Goal: Task Accomplishment & Management: Use online tool/utility

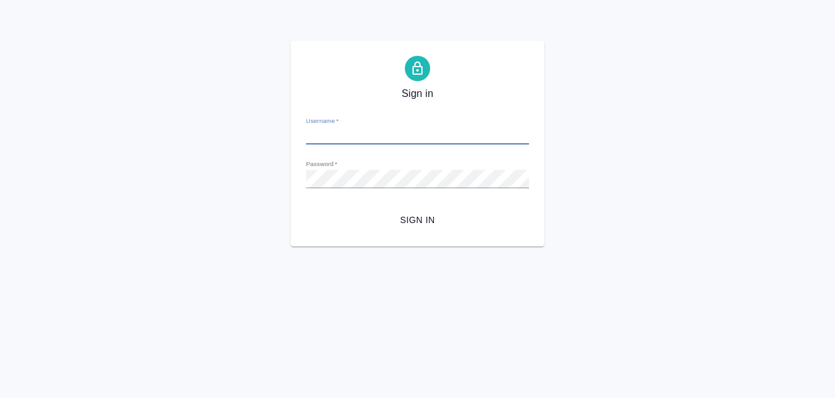
type input "[PERSON_NAME][EMAIL_ADDRESS][DOMAIN_NAME]"
click at [426, 225] on span "Sign in" at bounding box center [417, 220] width 203 height 16
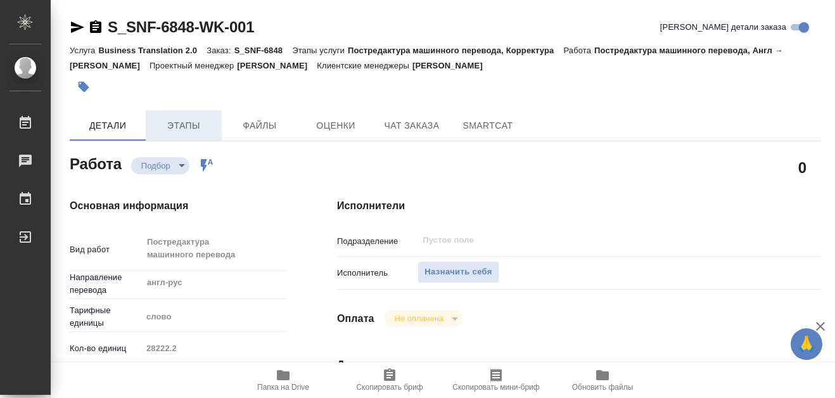
type textarea "x"
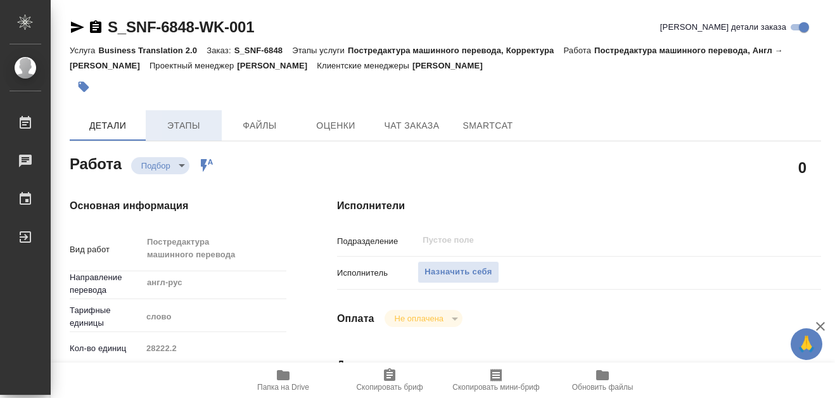
type textarea "x"
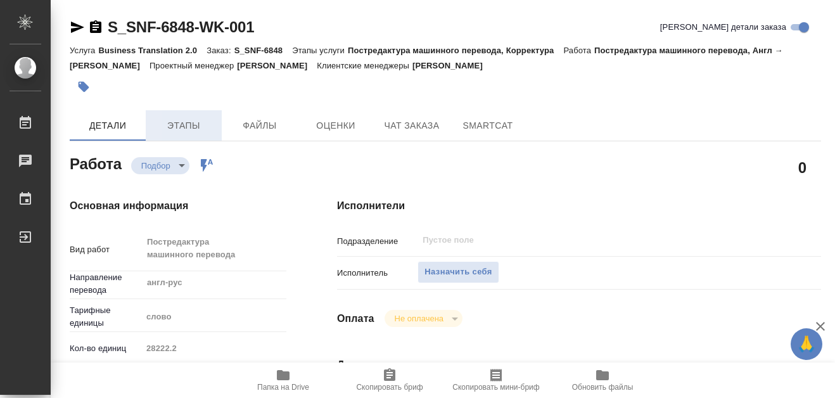
type textarea "x"
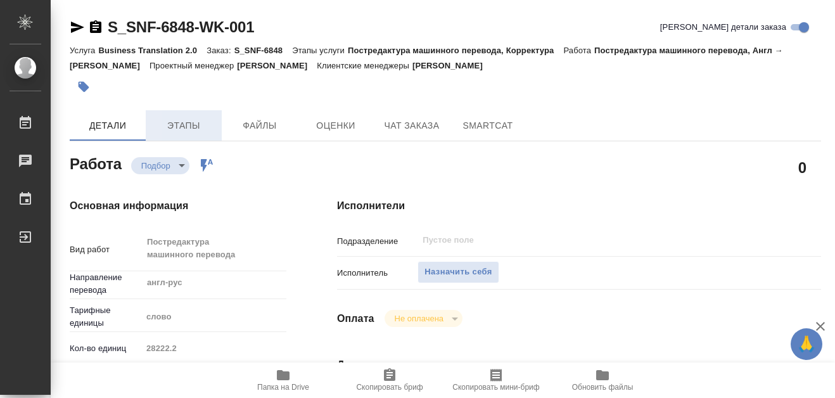
type textarea "x"
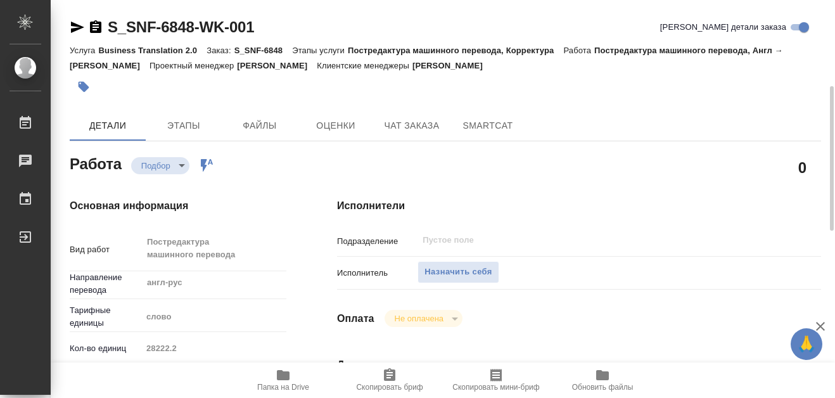
scroll to position [63, 0]
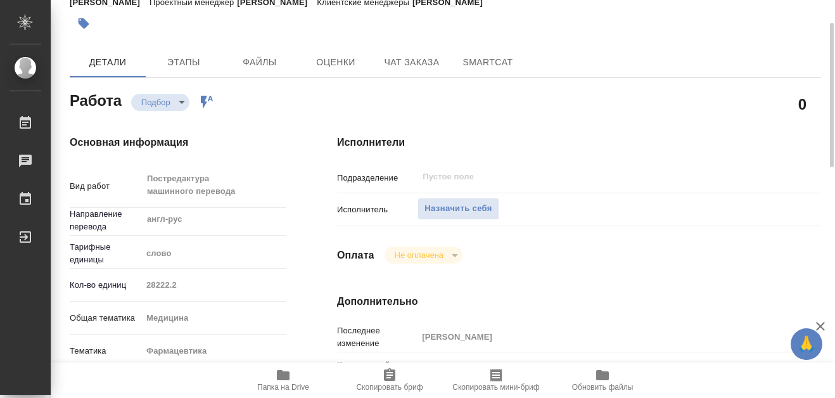
type textarea "x"
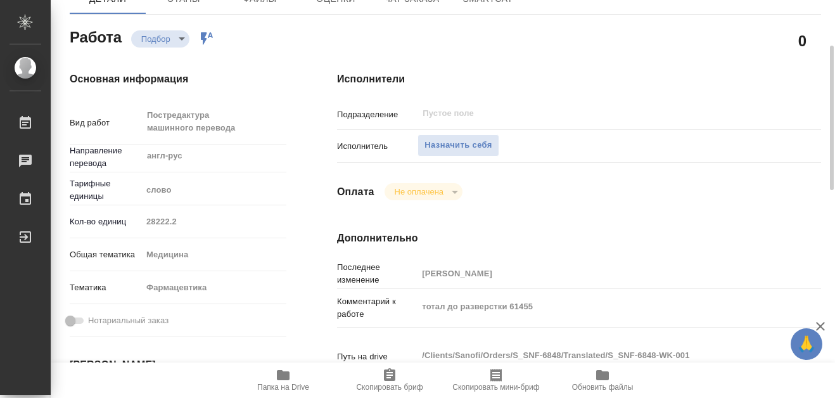
scroll to position [254, 0]
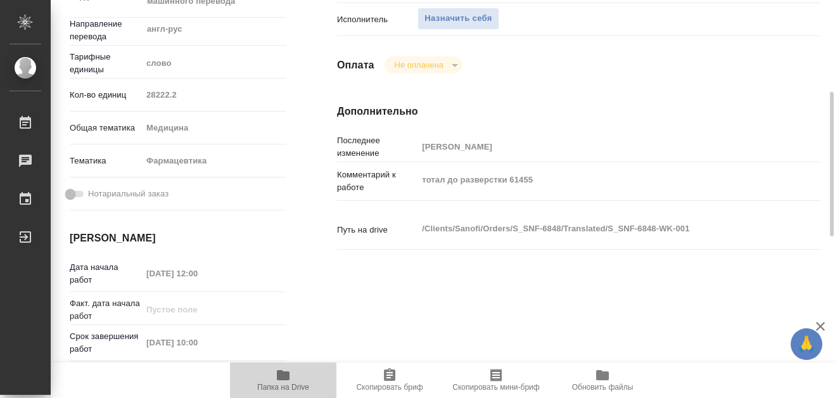
click at [277, 374] on icon "button" at bounding box center [283, 375] width 15 height 15
